Goal: Information Seeking & Learning: Learn about a topic

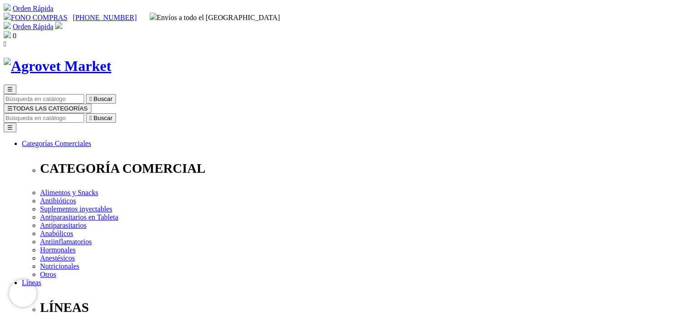
drag, startPoint x: 698, startPoint y: 58, endPoint x: 693, endPoint y: -41, distance: 98.9
click at [13, 105] on span "☰" at bounding box center [9, 108] width 5 height 7
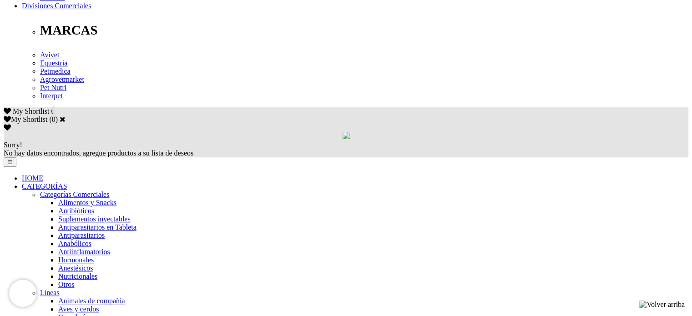
scroll to position [495, 0]
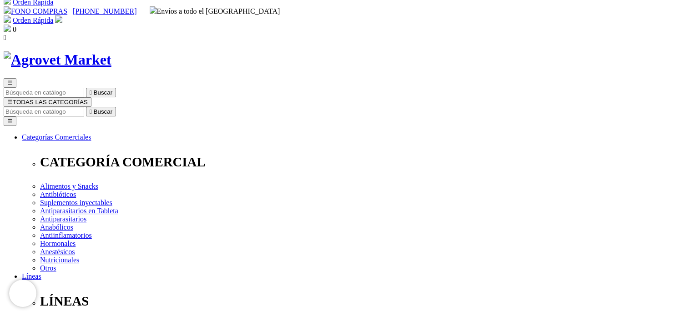
scroll to position [0, 0]
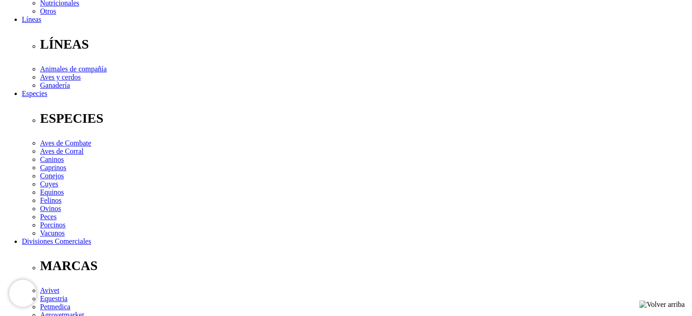
scroll to position [293, 0]
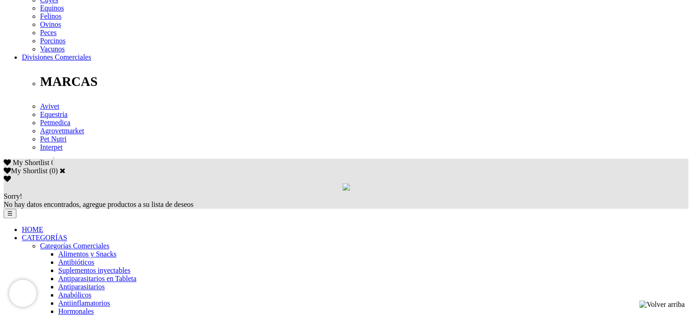
scroll to position [453, 0]
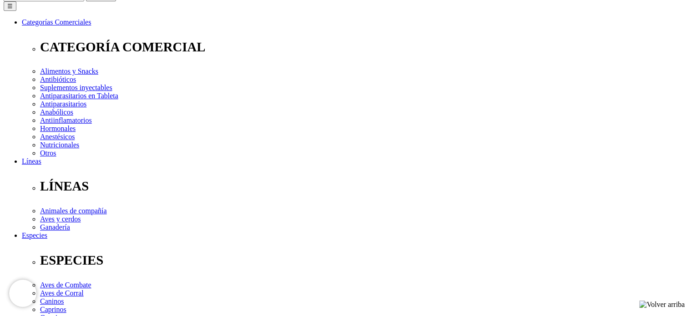
scroll to position [184, 0]
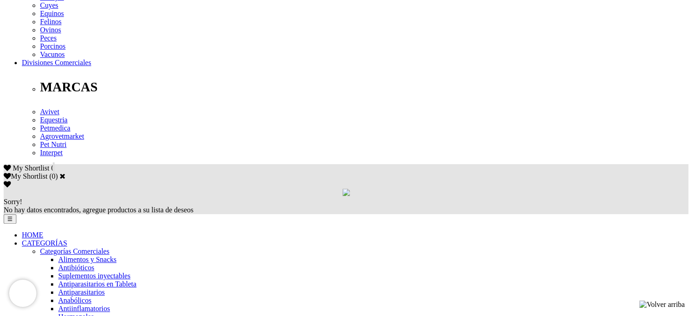
scroll to position [447, 0]
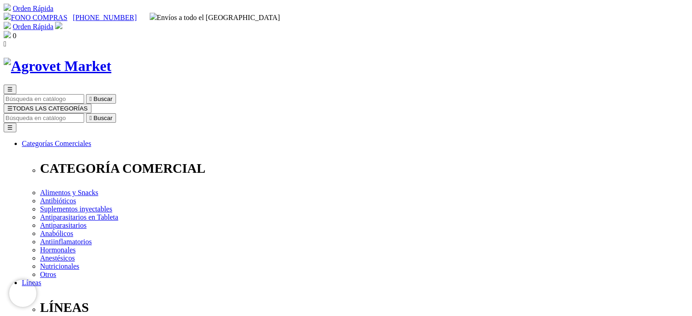
click at [13, 105] on span "☰" at bounding box center [9, 108] width 5 height 7
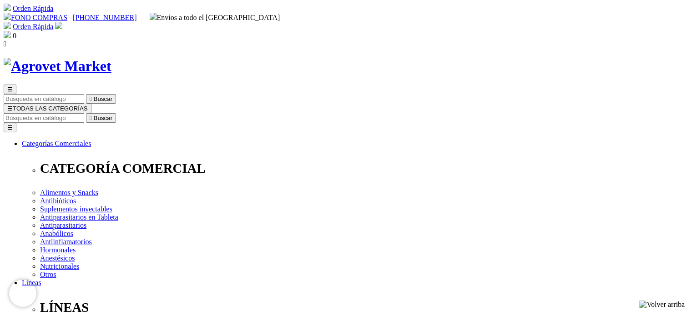
click at [13, 105] on span "☰" at bounding box center [9, 108] width 5 height 7
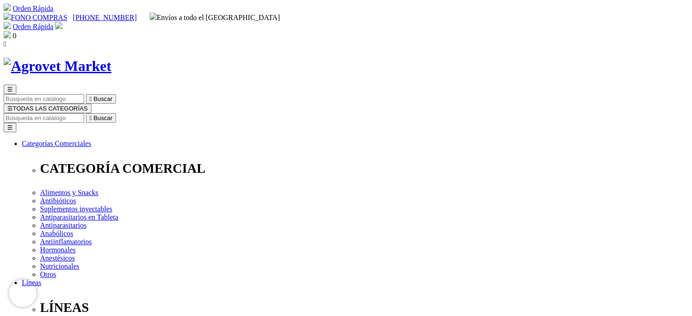
click at [13, 105] on span "☰" at bounding box center [9, 108] width 5 height 7
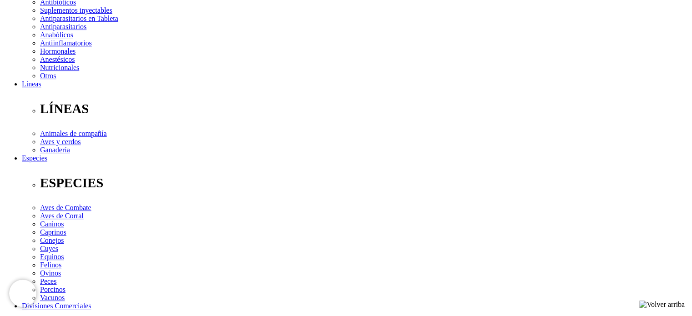
scroll to position [274, 0]
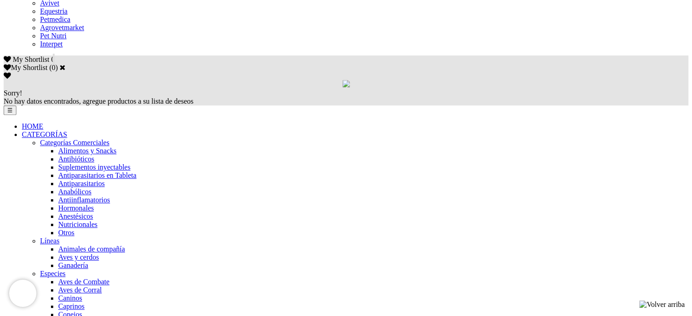
scroll to position [597, 0]
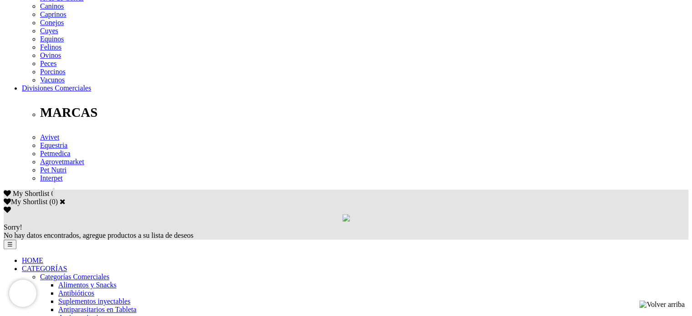
scroll to position [420, 0]
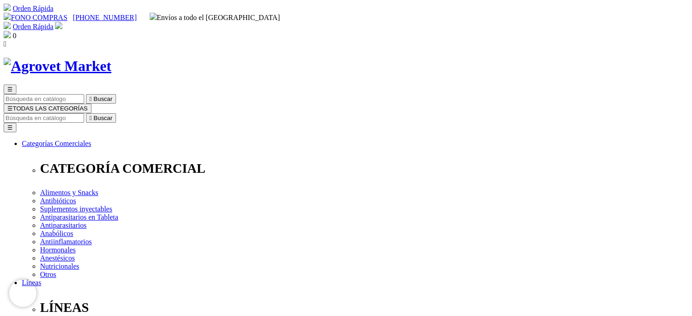
scroll to position [20, 0]
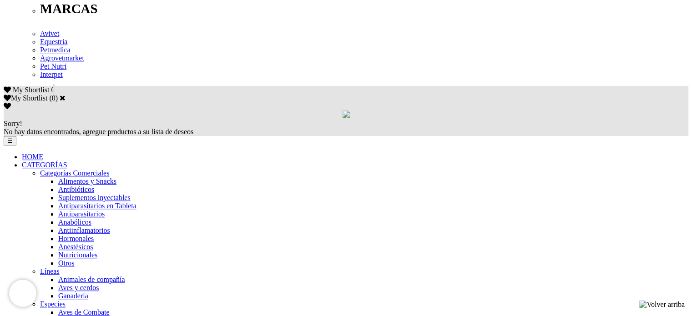
scroll to position [530, 0]
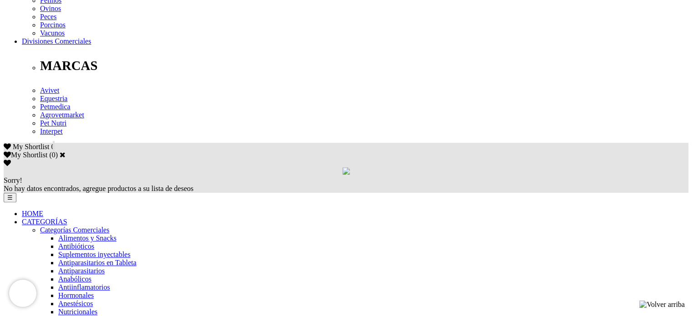
scroll to position [444, 0]
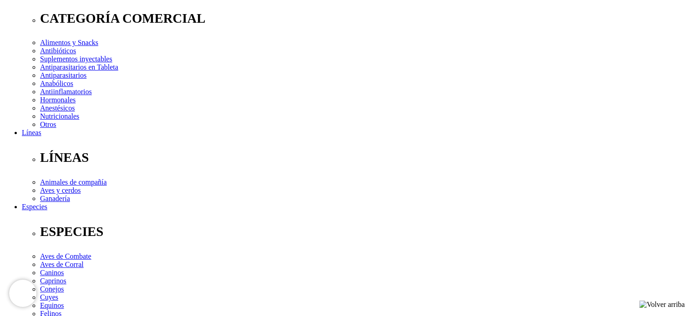
scroll to position [151, 0]
drag, startPoint x: 681, startPoint y: 99, endPoint x: 693, endPoint y: 162, distance: 64.1
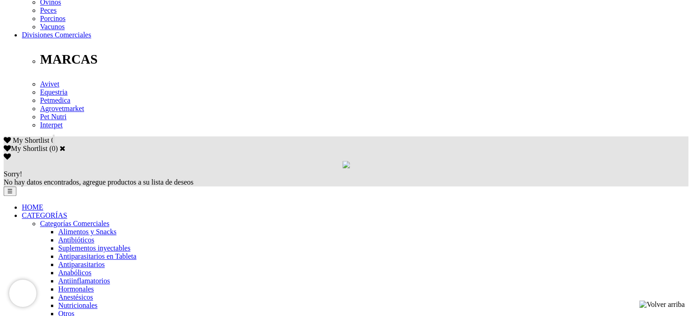
scroll to position [479, 0]
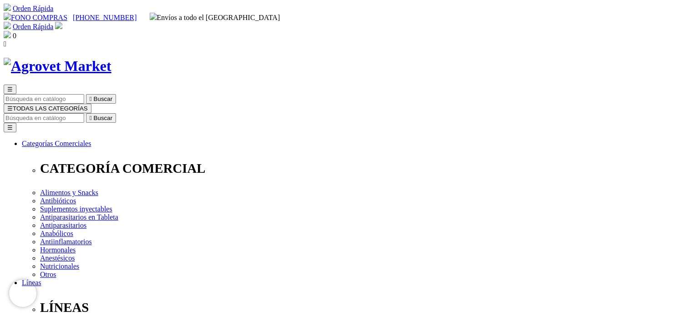
drag, startPoint x: 669, startPoint y: 109, endPoint x: 668, endPoint y: 136, distance: 27.3
click at [13, 105] on span "☰" at bounding box center [9, 108] width 5 height 7
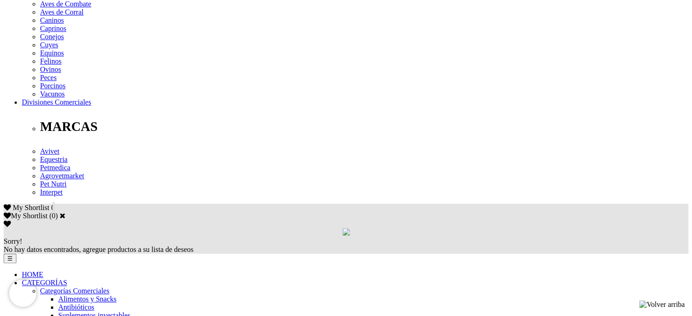
scroll to position [400, 0]
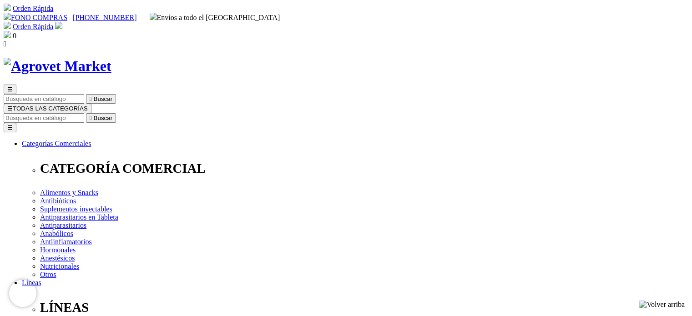
scroll to position [251, 0]
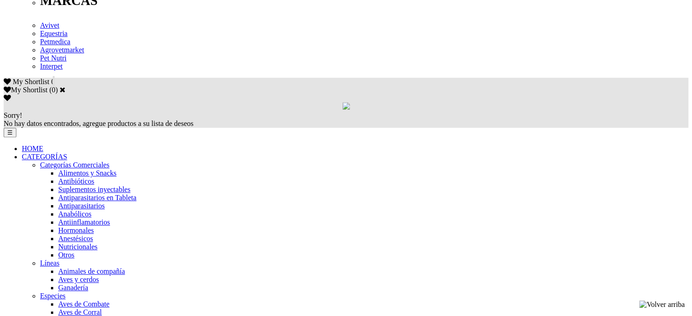
scroll to position [529, 0]
